Goal: Find specific fact: Find specific page/section

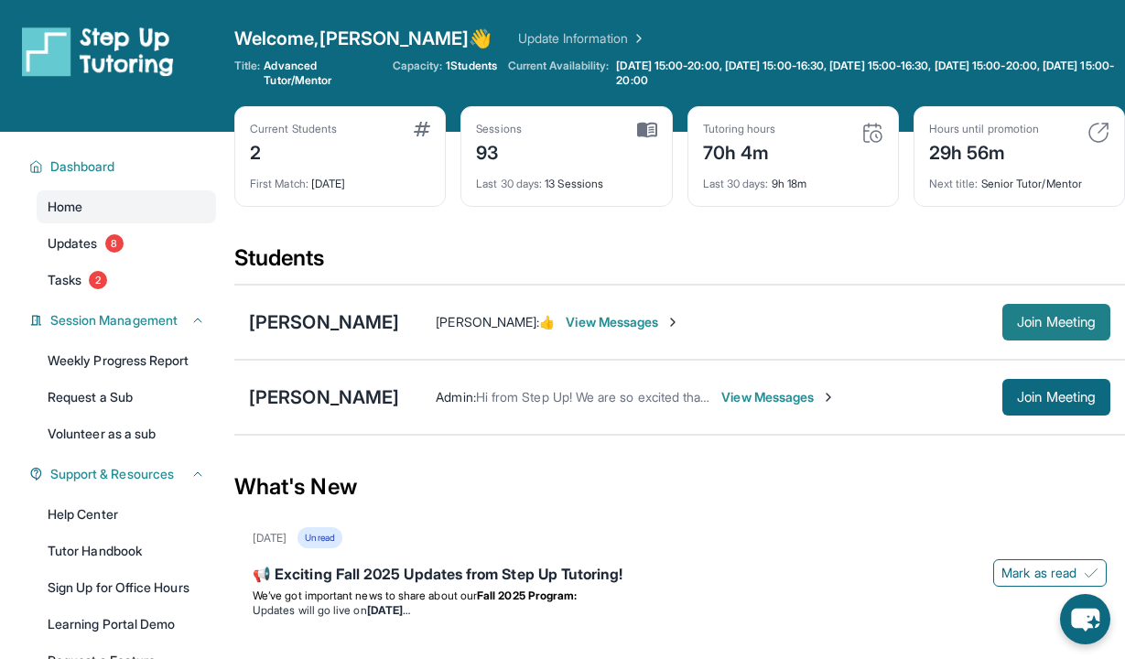
click at [1050, 327] on span "Join Meeting" at bounding box center [1056, 322] width 79 height 11
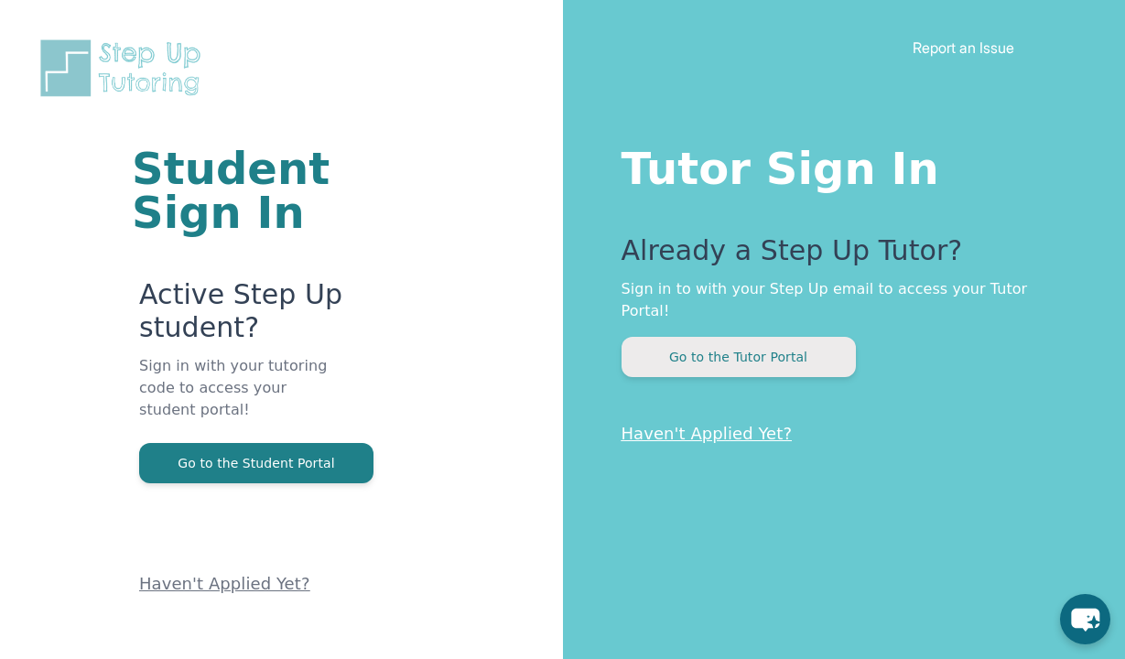
click at [787, 337] on button "Go to the Tutor Portal" at bounding box center [739, 357] width 234 height 40
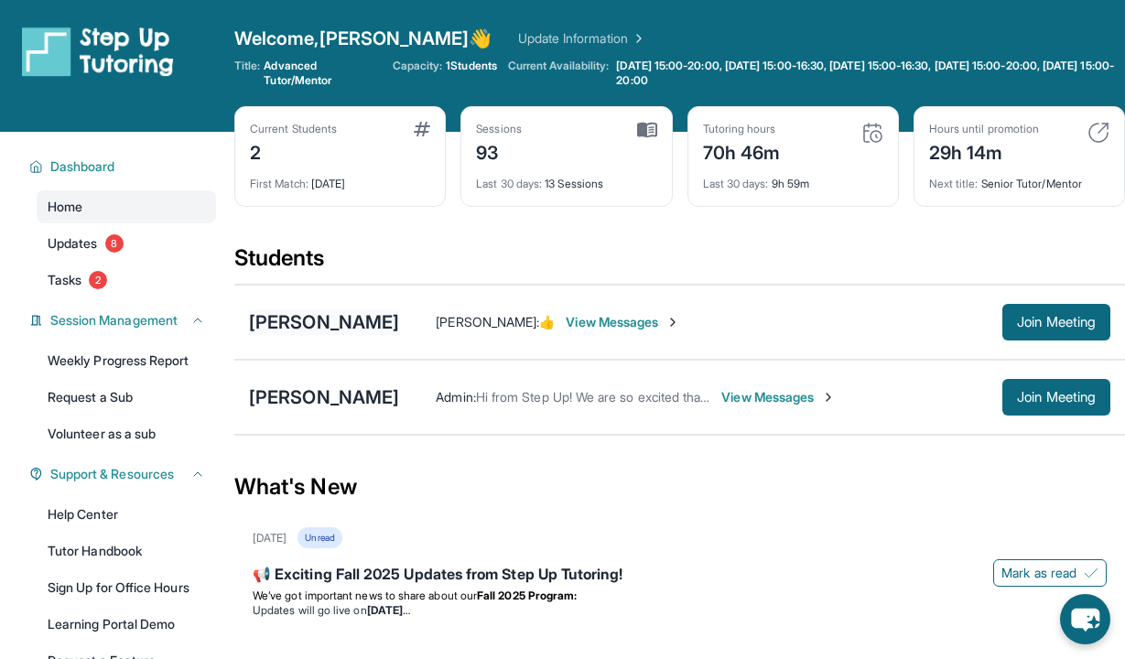
click at [309, 322] on div "[PERSON_NAME]" at bounding box center [324, 322] width 150 height 26
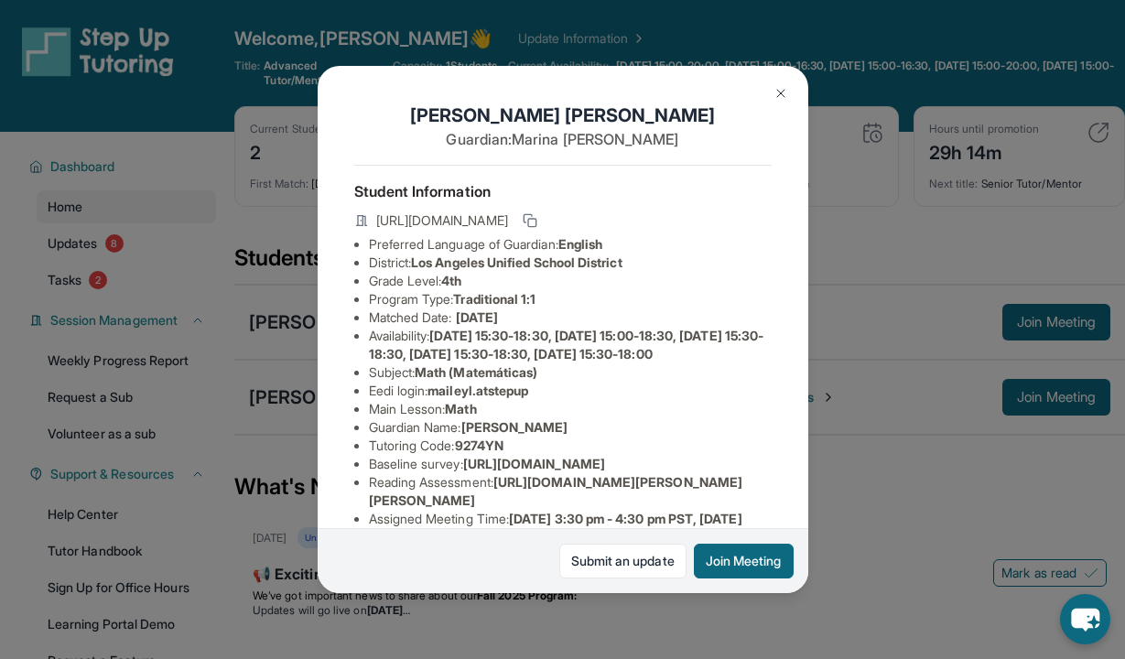
click at [542, 400] on li "Eedi login : maileyl.atstepup" at bounding box center [570, 391] width 403 height 18
drag, startPoint x: 438, startPoint y: 408, endPoint x: 543, endPoint y: 413, distance: 105.4
click at [543, 400] on li "Eedi login : maileyl.atstepup" at bounding box center [570, 391] width 403 height 18
copy span "maileyl.atstepup"
click at [778, 93] on img at bounding box center [781, 93] width 15 height 15
